Goal: Task Accomplishment & Management: Use online tool/utility

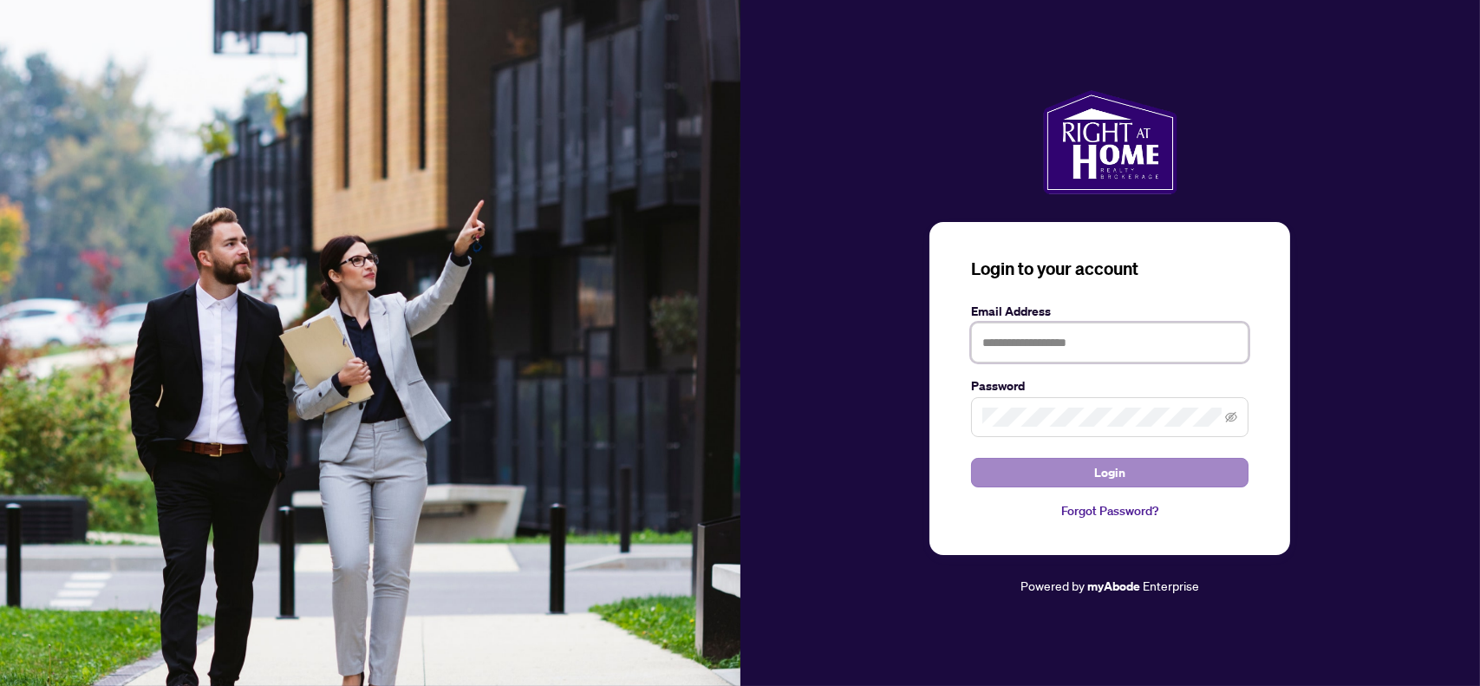
type input "**********"
click at [1018, 462] on button "Login" at bounding box center [1109, 472] width 277 height 29
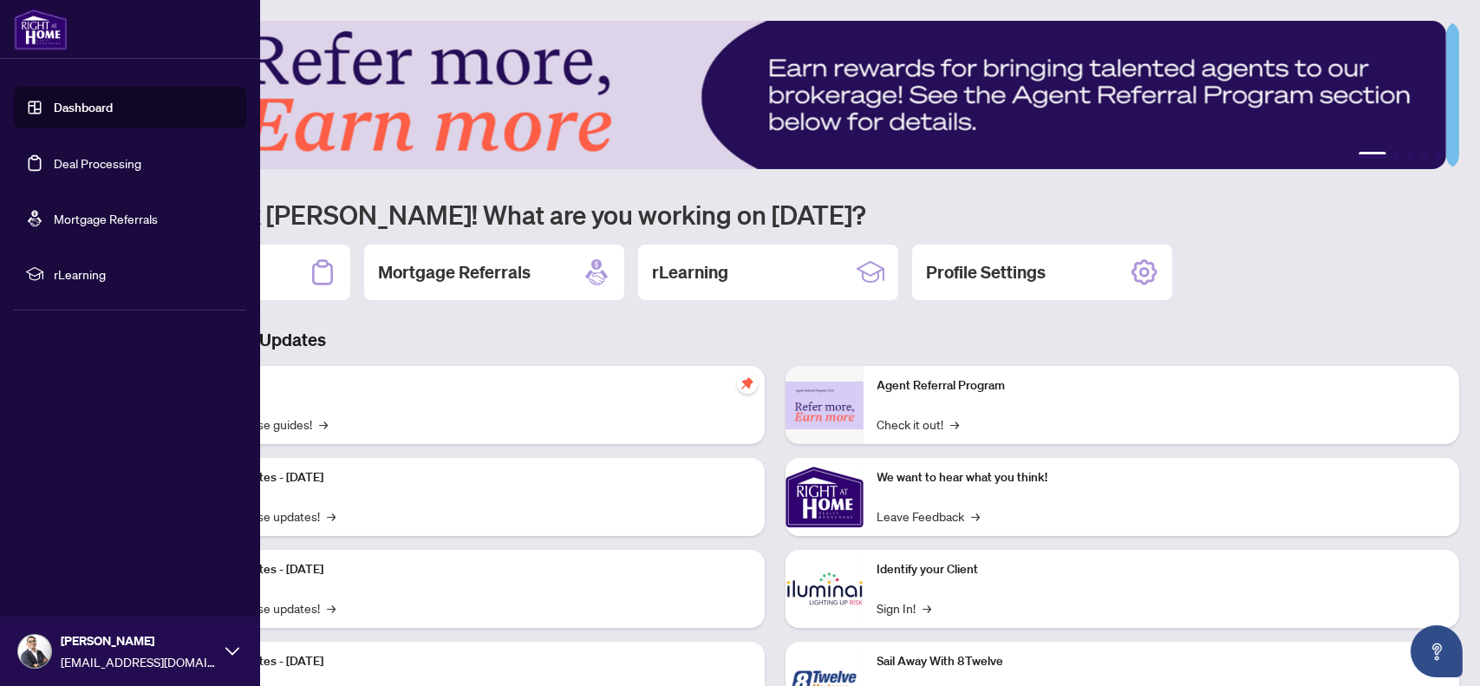
drag, startPoint x: 27, startPoint y: 154, endPoint x: 43, endPoint y: 160, distance: 17.6
click at [54, 155] on link "Deal Processing" at bounding box center [98, 163] width 88 height 16
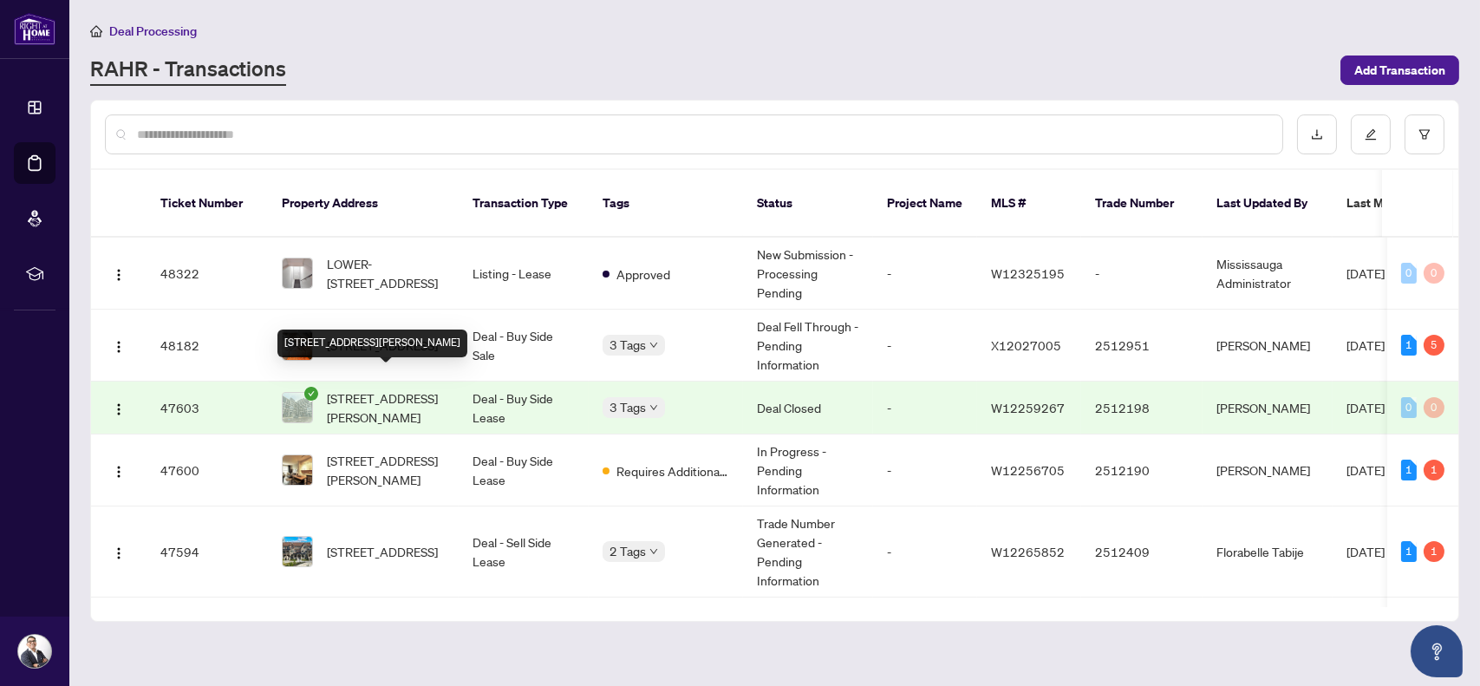
click at [391, 388] on span "[STREET_ADDRESS][PERSON_NAME]" at bounding box center [386, 407] width 118 height 38
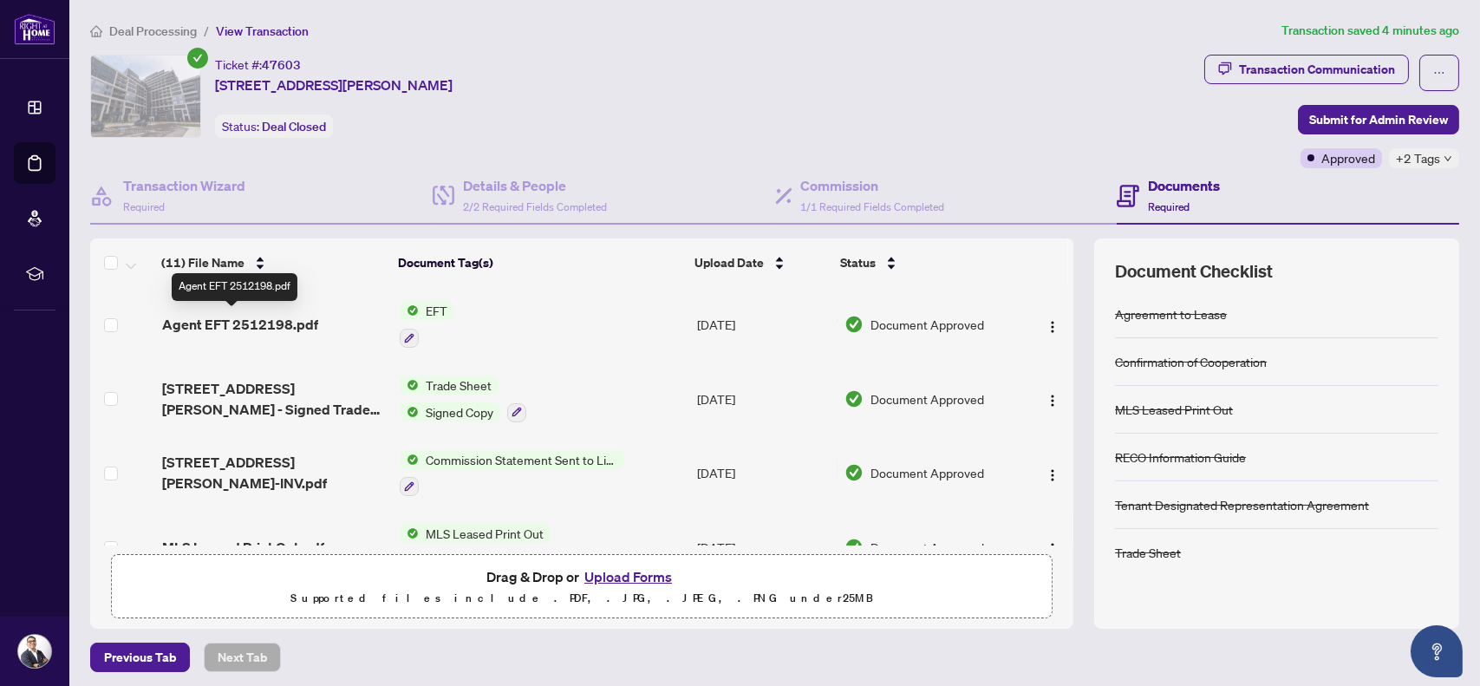
click at [270, 314] on span "Agent EFT 2512198.pdf" at bounding box center [240, 324] width 156 height 21
